Goal: Task Accomplishment & Management: Manage account settings

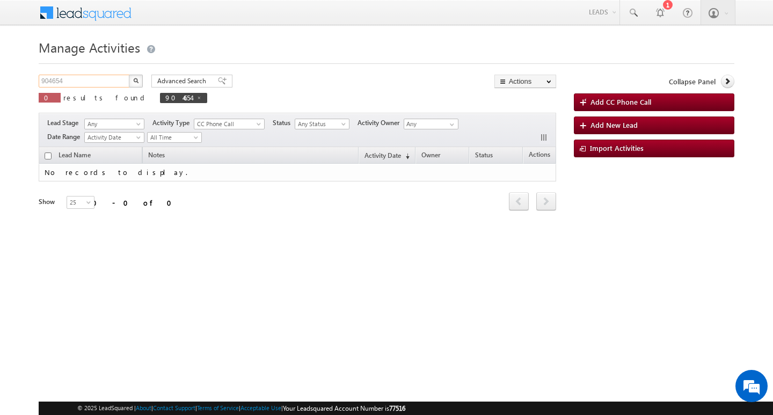
click at [105, 75] on input "904654" at bounding box center [85, 81] width 92 height 13
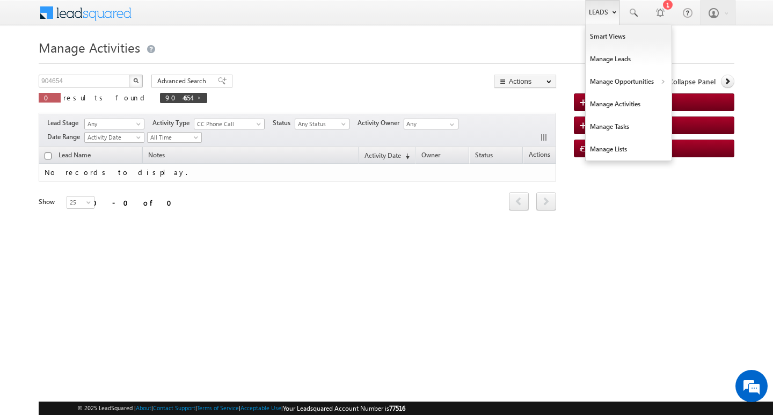
click at [599, 12] on link "Leads" at bounding box center [602, 12] width 34 height 25
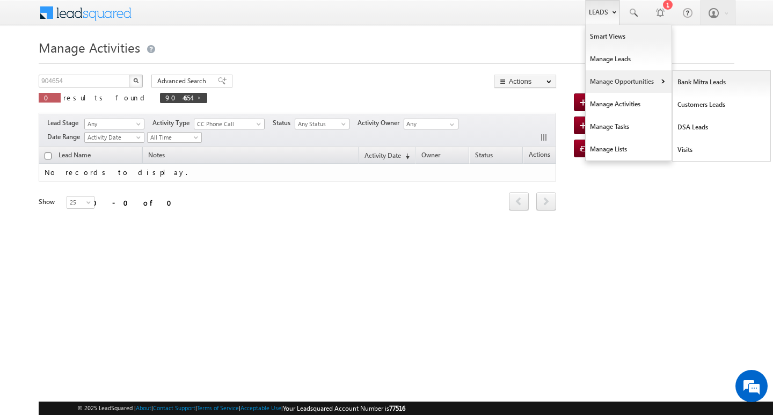
click at [650, 80] on link "Manage Opportunities" at bounding box center [628, 81] width 86 height 23
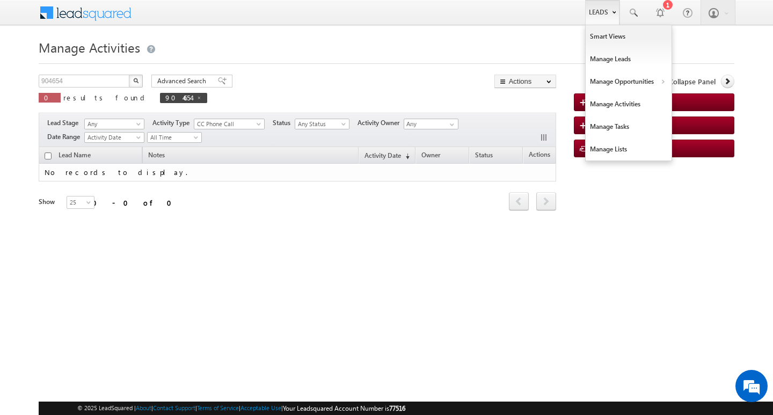
click at [607, 19] on link "Leads" at bounding box center [602, 12] width 34 height 25
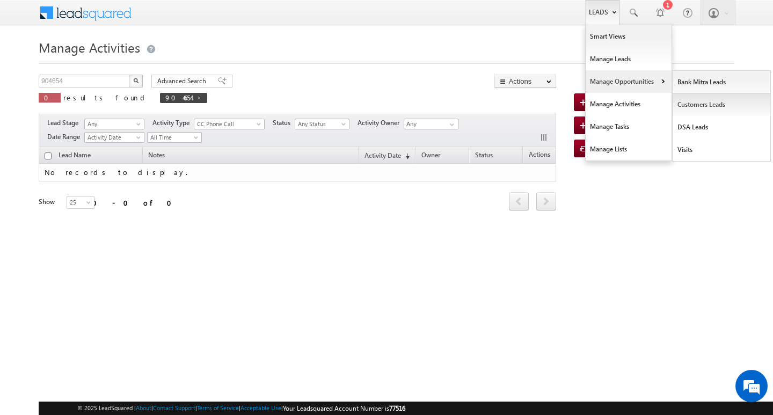
click at [685, 100] on link "Customers Leads" at bounding box center [721, 104] width 98 height 23
click at [685, 101] on link "Customers Leads" at bounding box center [721, 104] width 98 height 23
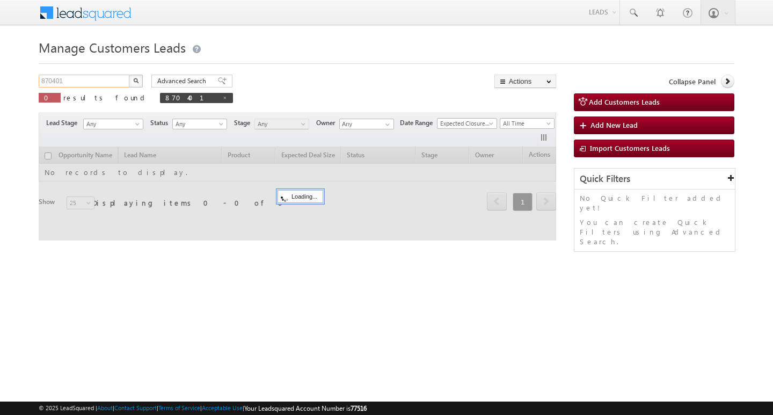
click at [115, 75] on input "870401" at bounding box center [85, 81] width 92 height 13
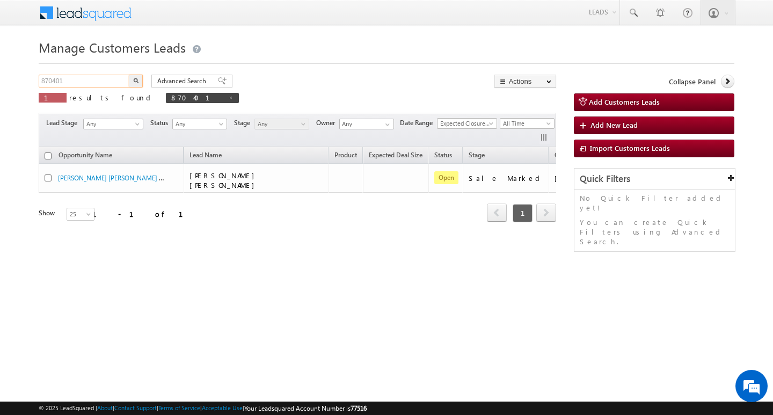
click at [115, 75] on input "870401" at bounding box center [85, 81] width 92 height 13
type input "Search Customers Leads"
click at [96, 79] on input "text" at bounding box center [85, 81] width 92 height 13
paste input "918861"
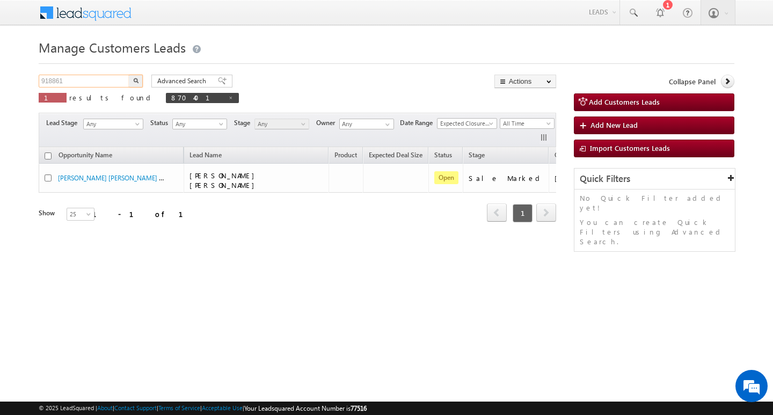
type input "918861"
click at [129, 75] on button "button" at bounding box center [136, 81] width 14 height 13
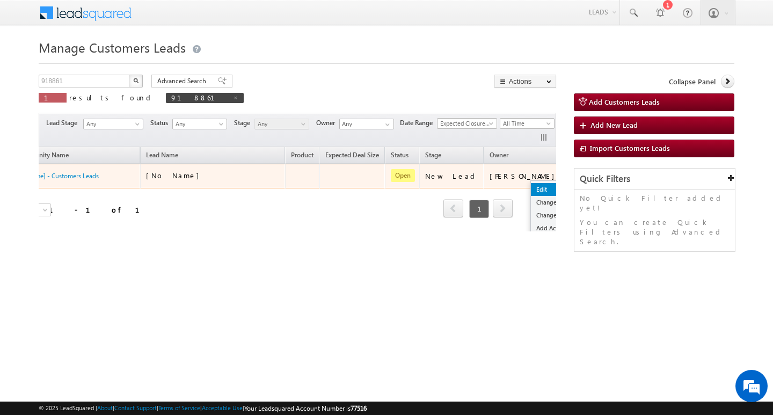
click at [531, 185] on link "Edit" at bounding box center [558, 189] width 54 height 13
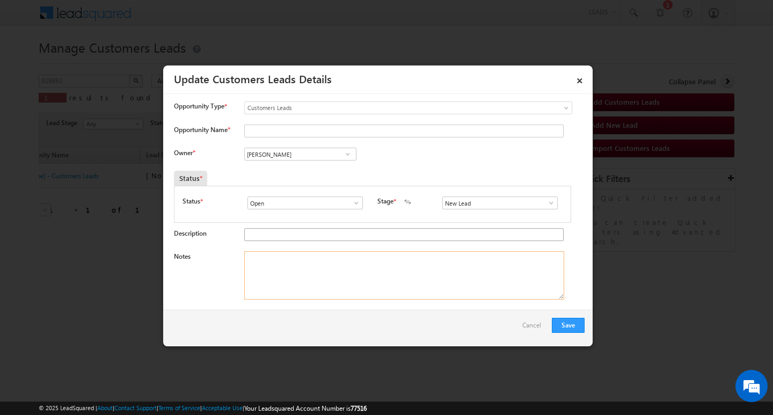
drag, startPoint x: 385, startPoint y: 282, endPoint x: 255, endPoint y: 235, distance: 138.0
click at [384, 282] on textarea "Notes" at bounding box center [404, 275] width 320 height 48
click at [432, 255] on textarea "Notes" at bounding box center [404, 275] width 320 height 48
paste textarea "RAJESH/ 3 lakh Customer required top-up loan address [GEOGRAPHIC_DATA]"
type textarea "RAJESH/ 3 lakh Customer required top-up loan address [GEOGRAPHIC_DATA]"
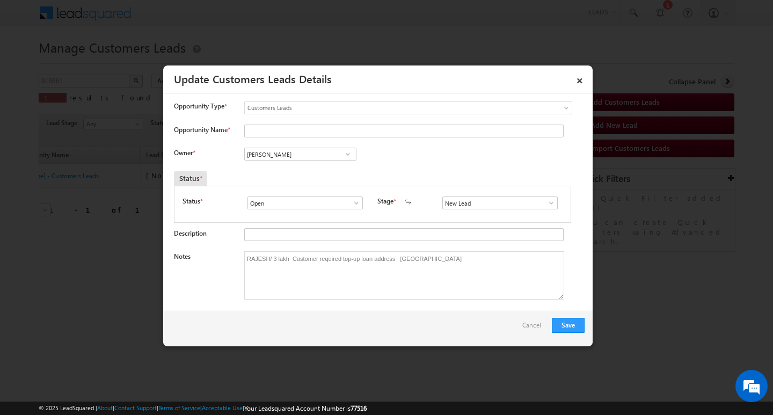
click at [546, 203] on span at bounding box center [551, 203] width 11 height 9
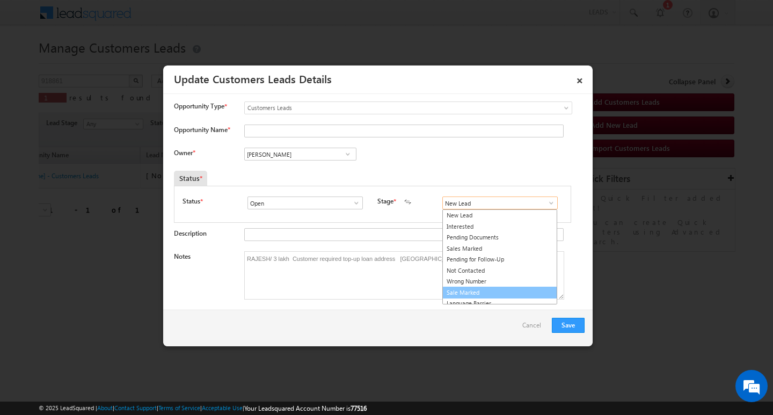
click at [507, 290] on link "Sale Marked" at bounding box center [499, 293] width 115 height 12
type input "Sale Marked"
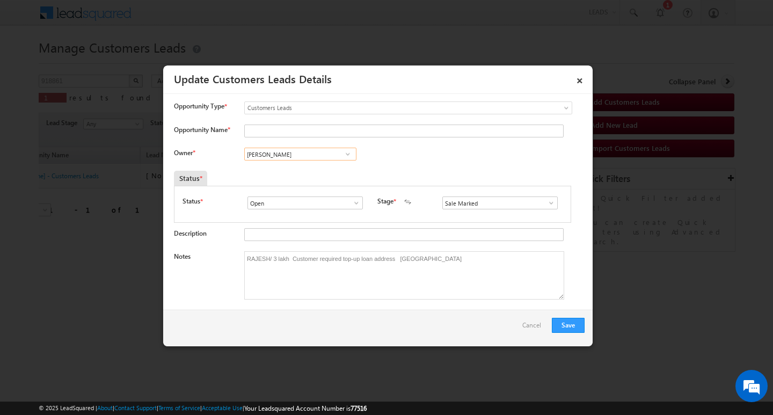
click at [320, 149] on input "[PERSON_NAME]" at bounding box center [300, 154] width 112 height 13
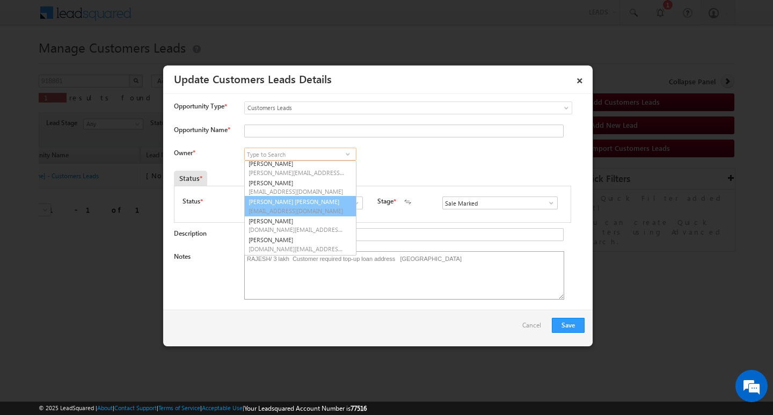
scroll to position [155, 0]
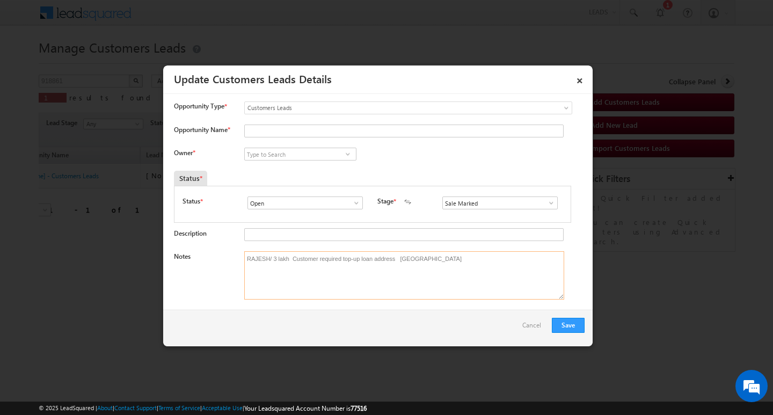
drag, startPoint x: 243, startPoint y: 259, endPoint x: 266, endPoint y: 260, distance: 23.1
click at [266, 260] on textarea "RAJESH/ 3 lakh Customer required top-up loan address [GEOGRAPHIC_DATA]" at bounding box center [404, 275] width 320 height 48
click at [246, 259] on textarea "RAJESH/ 3 lakh Customer required top-up loan address [GEOGRAPHIC_DATA]" at bounding box center [404, 275] width 320 height 48
drag, startPoint x: 244, startPoint y: 258, endPoint x: 273, endPoint y: 254, distance: 29.3
click at [273, 254] on textarea "RAJESH/ 3 lakh Customer required top-up loan address [GEOGRAPHIC_DATA]" at bounding box center [404, 275] width 320 height 48
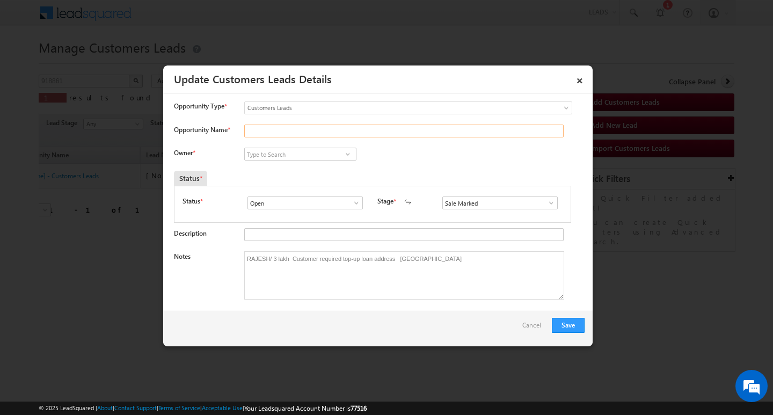
click at [273, 131] on input "Opportunity Name *" at bounding box center [403, 130] width 319 height 13
paste input "[PERSON_NAME]/"
type input "[PERSON_NAME]/"
click at [292, 150] on input at bounding box center [300, 154] width 112 height 13
click at [294, 158] on input at bounding box center [300, 154] width 112 height 13
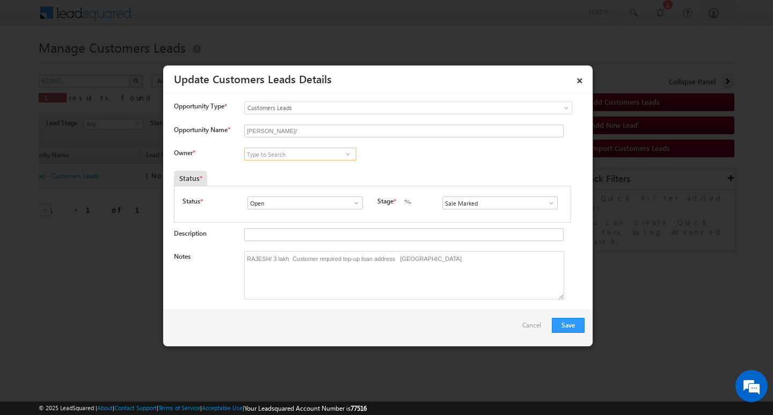
paste input "[PERSON_NAME]"
click at [328, 170] on link "[PERSON_NAME] [EMAIL_ADDRESS][DOMAIN_NAME]" at bounding box center [300, 170] width 112 height 20
type input "[PERSON_NAME]"
click at [578, 322] on button "Save" at bounding box center [568, 325] width 33 height 15
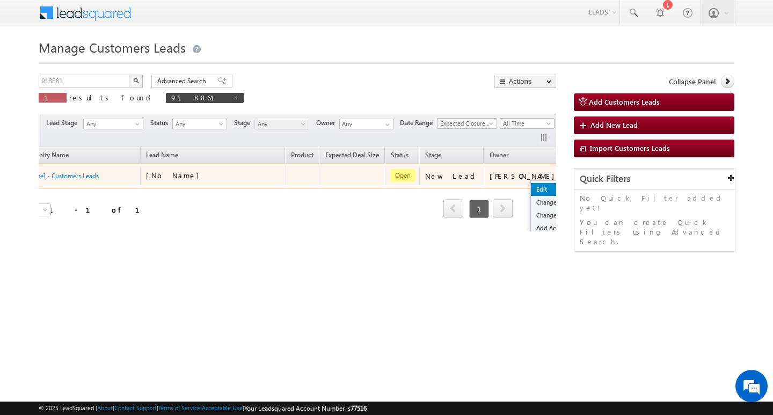
click at [531, 185] on link "Edit" at bounding box center [558, 189] width 54 height 13
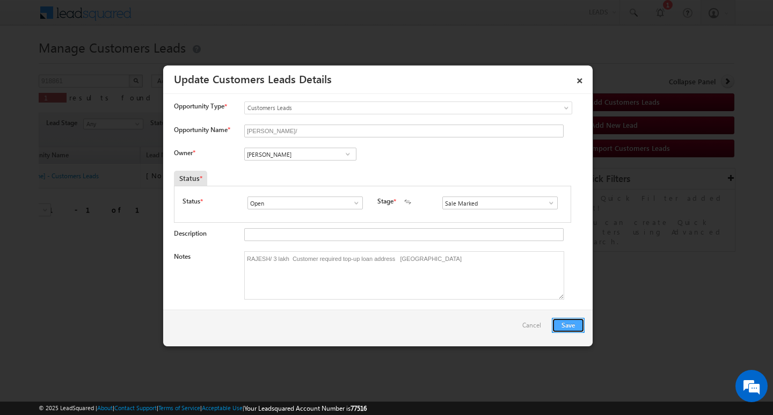
click at [561, 321] on button "Save" at bounding box center [568, 325] width 33 height 15
